Goal: Information Seeking & Learning: Learn about a topic

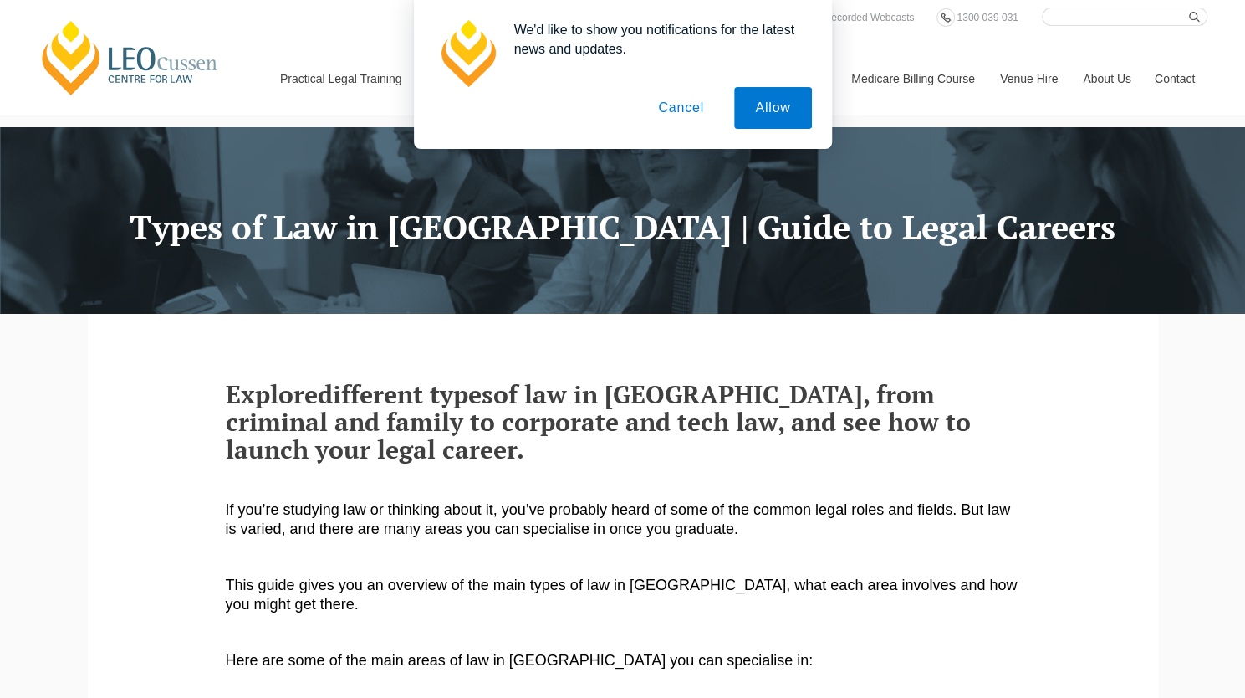
click at [678, 116] on button "Cancel" at bounding box center [681, 108] width 88 height 42
